Goal: Information Seeking & Learning: Find specific fact

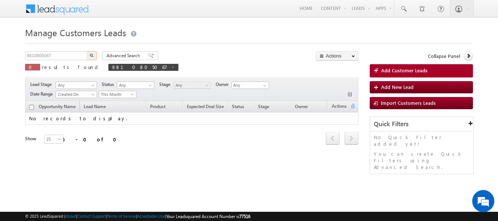
click at [67, 54] on input "9810805067" at bounding box center [56, 55] width 63 height 9
type input "9765511000"
click at [92, 56] on img "button" at bounding box center [92, 55] width 4 height 4
click at [61, 56] on input "9765511000" at bounding box center [56, 55] width 63 height 9
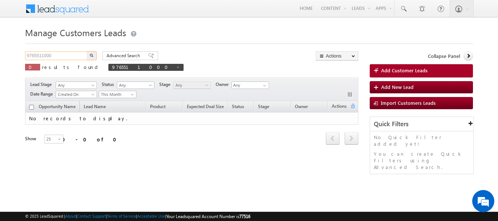
click at [61, 56] on input "9765511000" at bounding box center [56, 55] width 63 height 9
click at [91, 57] on button "button" at bounding box center [92, 55] width 10 height 9
click at [176, 67] on span at bounding box center [178, 67] width 4 height 4
type input "Search Customers Leads"
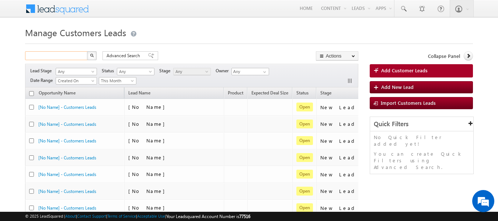
click at [60, 56] on input "text" at bounding box center [56, 55] width 63 height 9
paste input "9765511000"
click at [93, 54] on img "button" at bounding box center [92, 55] width 4 height 4
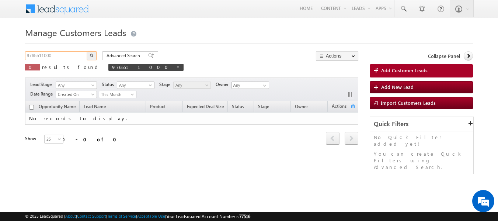
click at [51, 53] on input "9765511000" at bounding box center [56, 55] width 63 height 9
click at [92, 56] on img "button" at bounding box center [92, 55] width 4 height 4
click at [59, 57] on input "9765511000" at bounding box center [56, 55] width 63 height 9
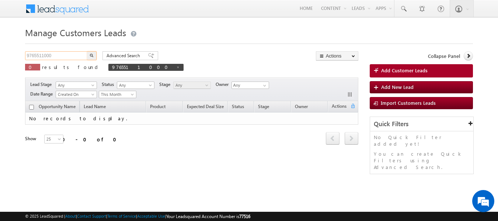
paste input "25085"
type input "925085"
click at [92, 55] on img "button" at bounding box center [92, 55] width 4 height 4
